Goal: Communication & Community: Answer question/provide support

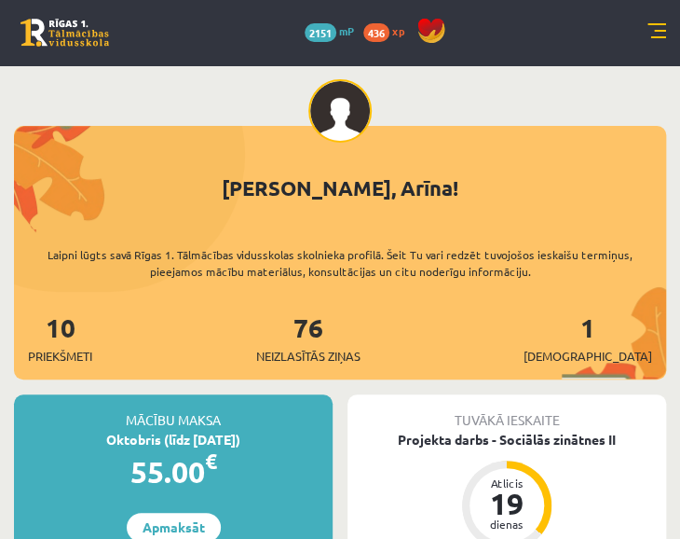
click at [355, 343] on div "76 Neizlasītās ziņas" at bounding box center [308, 337] width 104 height 58
click at [333, 352] on span "Neizlasītās ziņas" at bounding box center [308, 356] width 104 height 19
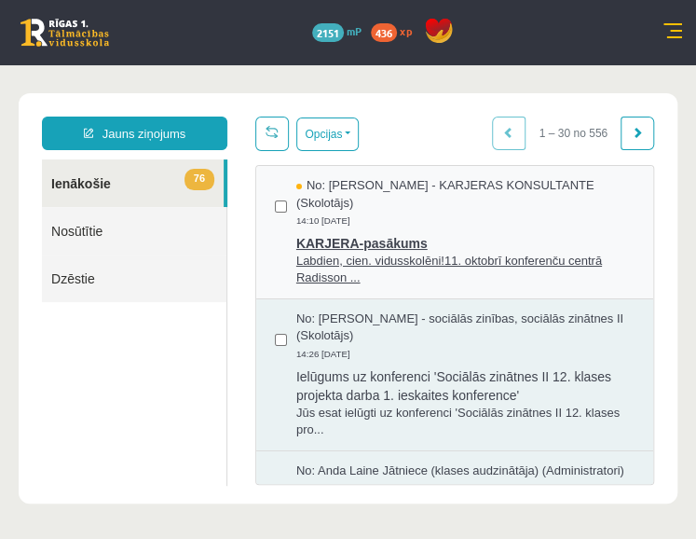
click at [341, 256] on span "Labdien, cien. vidusskolēni!11. oktobrī konferenču centrā Radisson ..." at bounding box center [465, 270] width 338 height 34
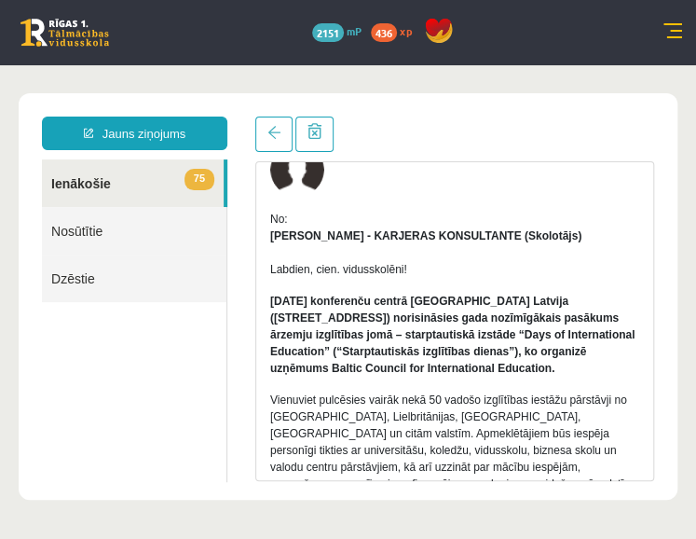
scroll to position [87, 0]
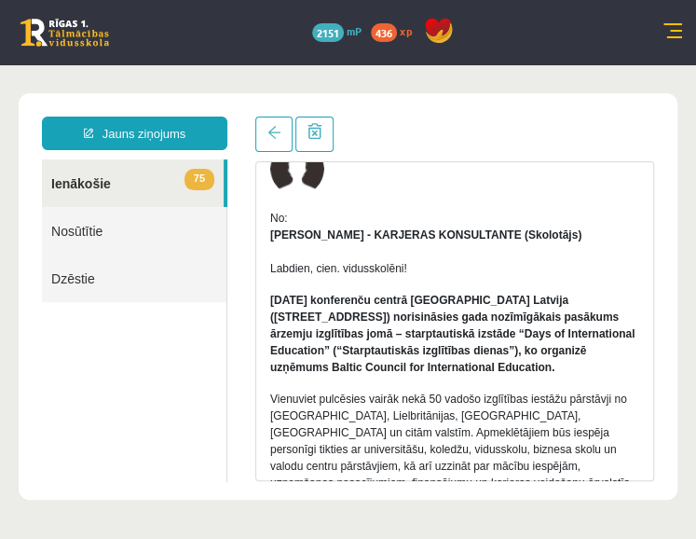
click at [78, 20] on link at bounding box center [65, 33] width 89 height 28
